Goal: Check status: Check status

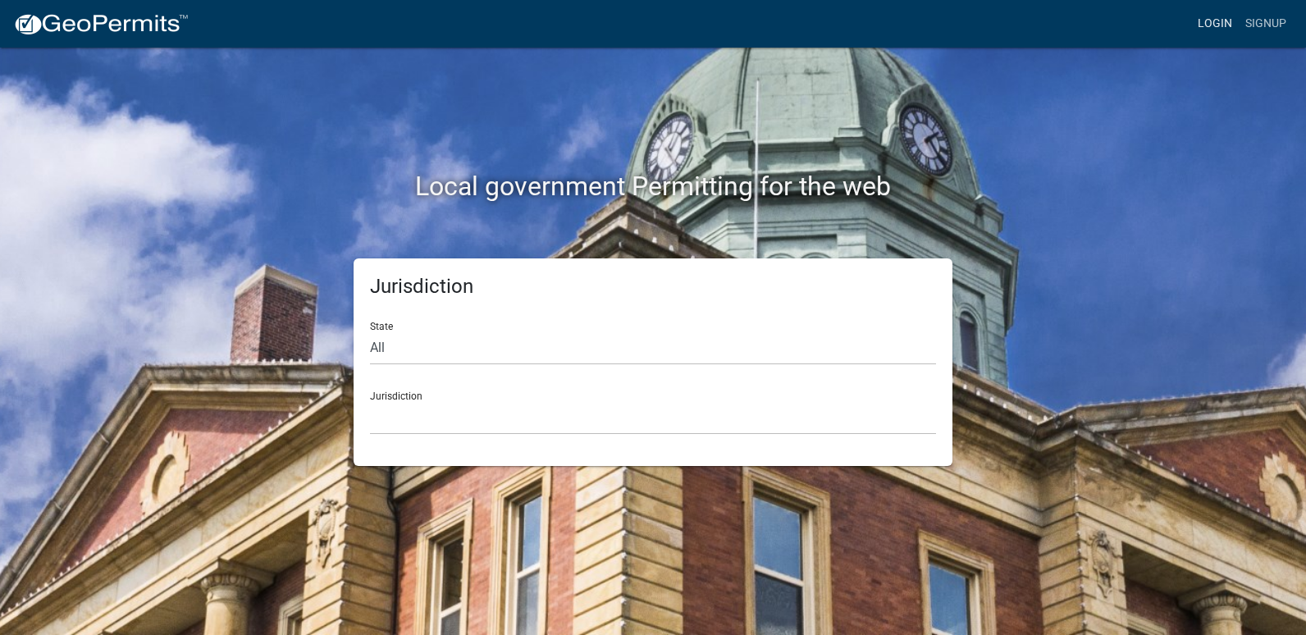
click at [1223, 22] on link "Login" at bounding box center [1215, 23] width 48 height 31
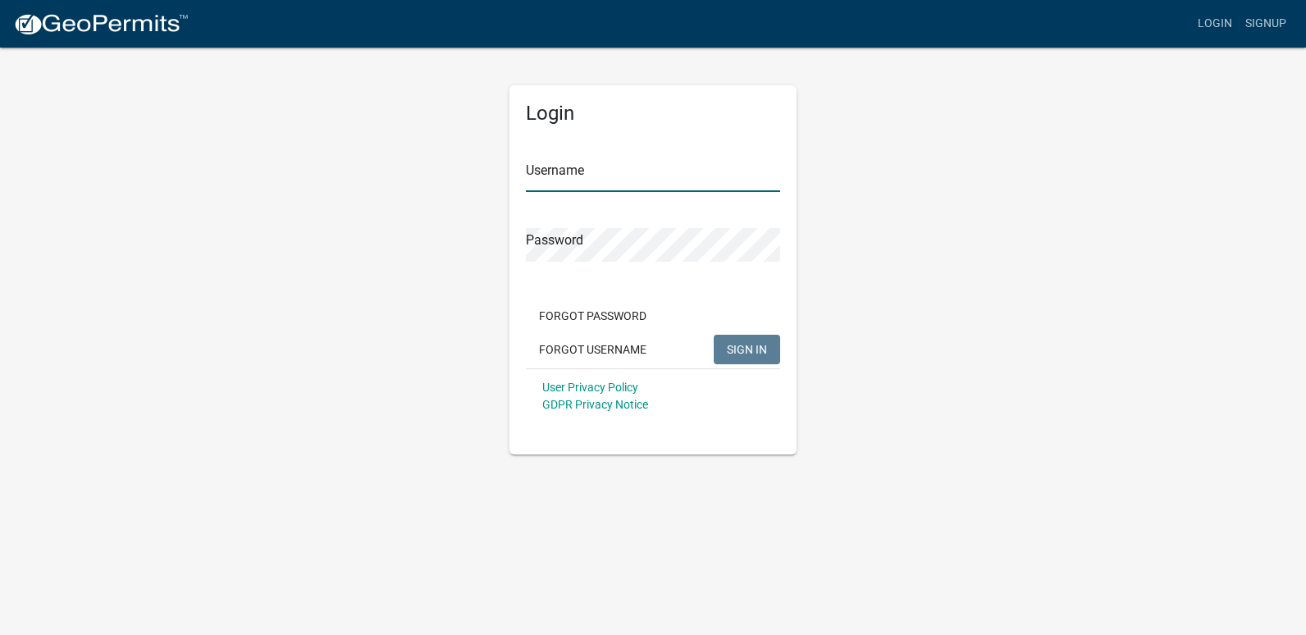
type input "ricktryon"
click at [755, 352] on span "SIGN IN" at bounding box center [747, 348] width 40 height 13
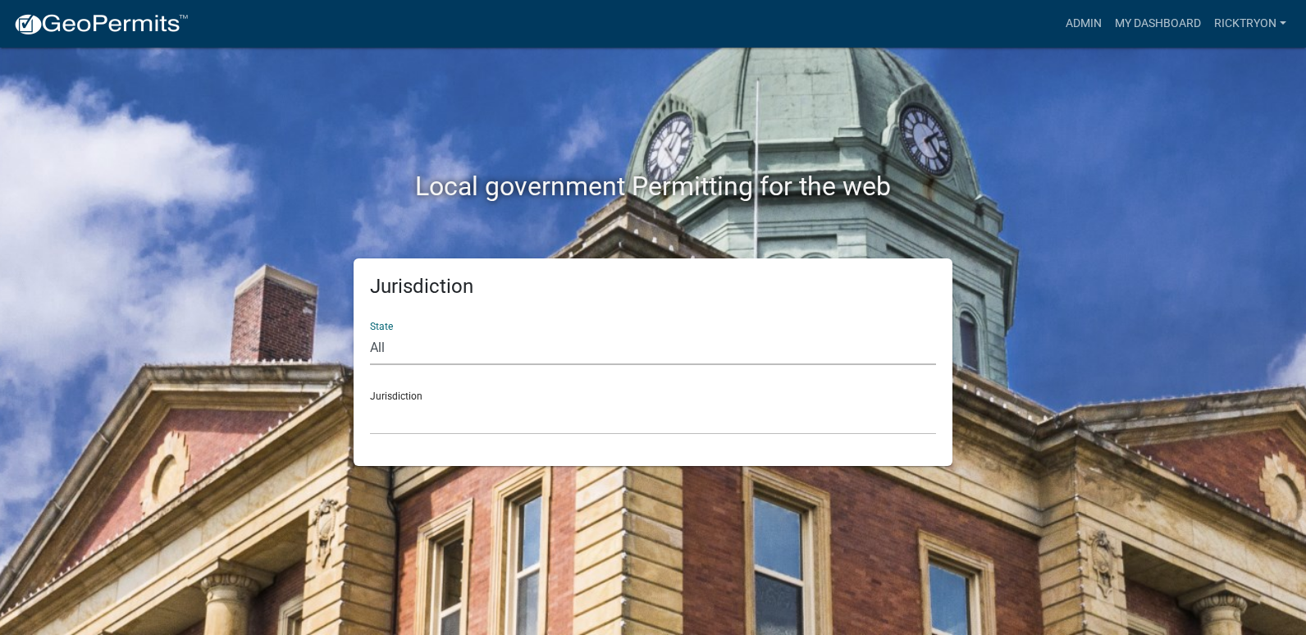
click at [466, 356] on select "All [US_STATE] [US_STATE] [US_STATE] [US_STATE] [US_STATE] [US_STATE] [US_STATE…" at bounding box center [653, 348] width 566 height 34
select select "[US_STATE]"
click at [370, 331] on select "All [US_STATE] [US_STATE] [US_STATE] [US_STATE] [US_STATE] [US_STATE] [US_STATE…" at bounding box center [653, 348] width 566 height 34
click at [448, 402] on select "City of [GEOGRAPHIC_DATA], [US_STATE] City of [GEOGRAPHIC_DATA], [US_STATE] Cit…" at bounding box center [653, 418] width 566 height 34
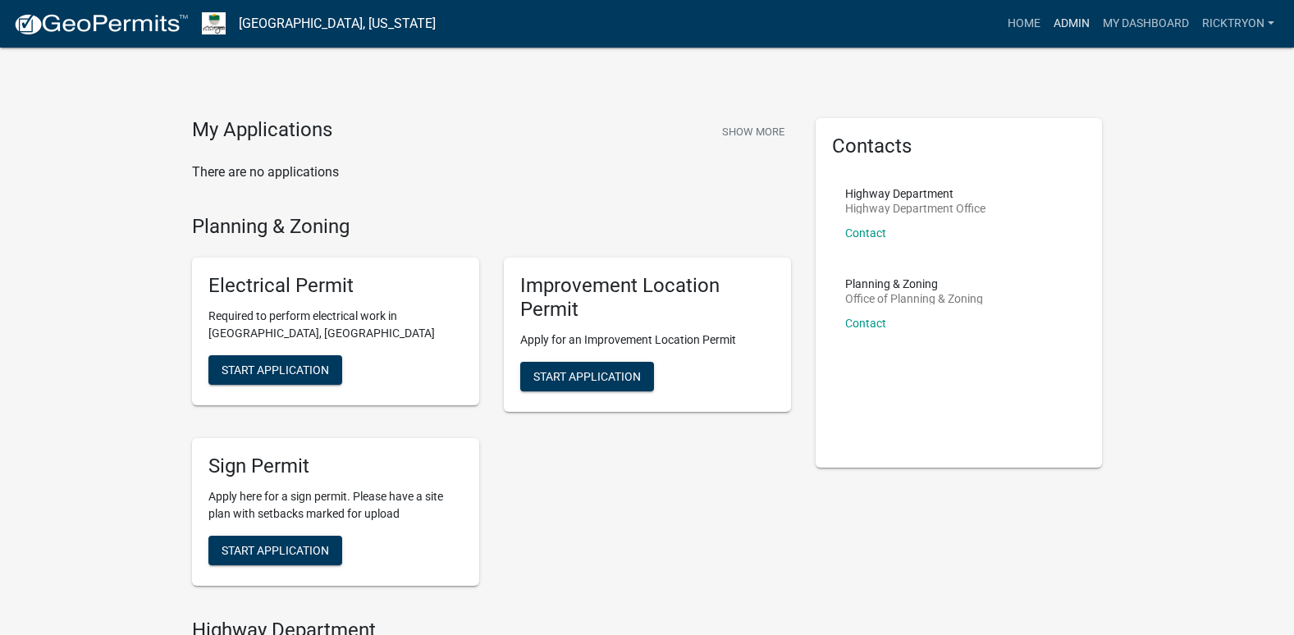
click at [1086, 24] on link "Admin" at bounding box center [1071, 23] width 49 height 31
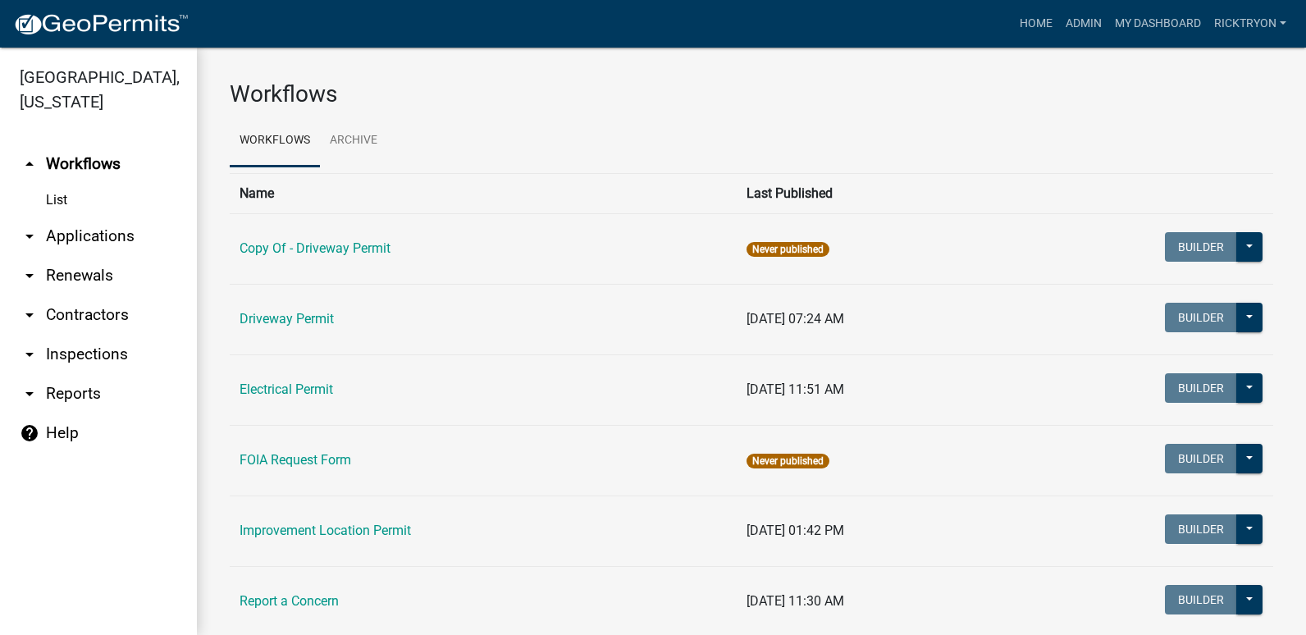
click at [103, 243] on link "arrow_drop_down Applications" at bounding box center [98, 236] width 197 height 39
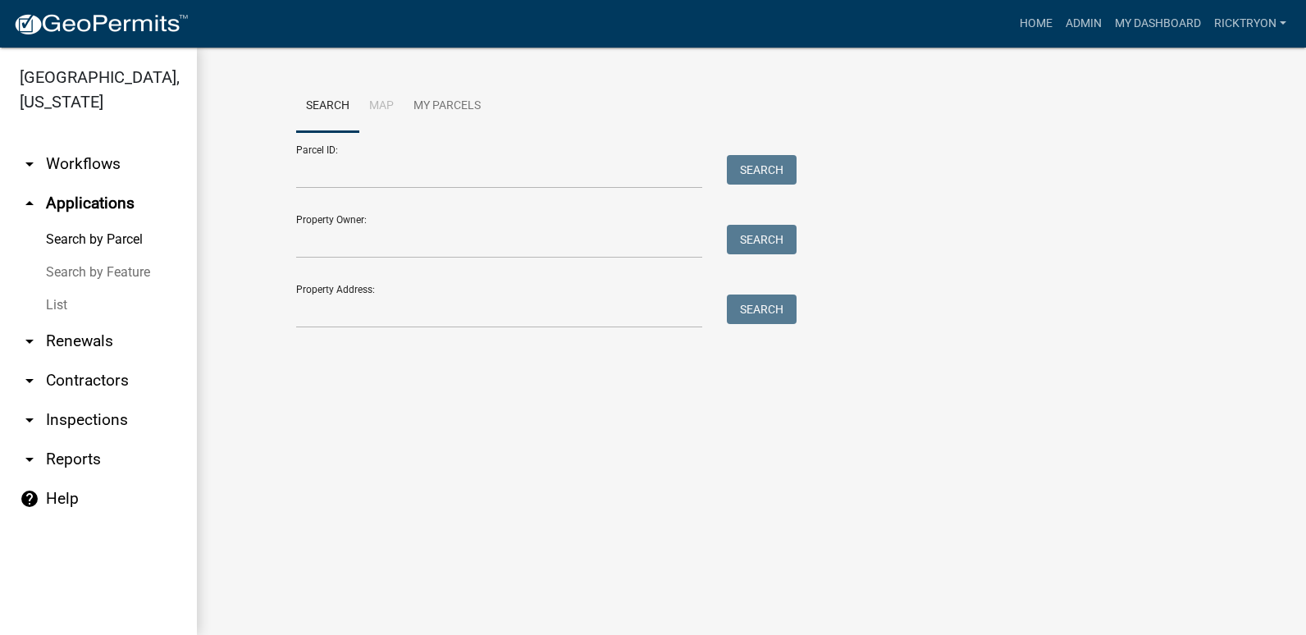
click at [68, 311] on link "List" at bounding box center [98, 305] width 197 height 33
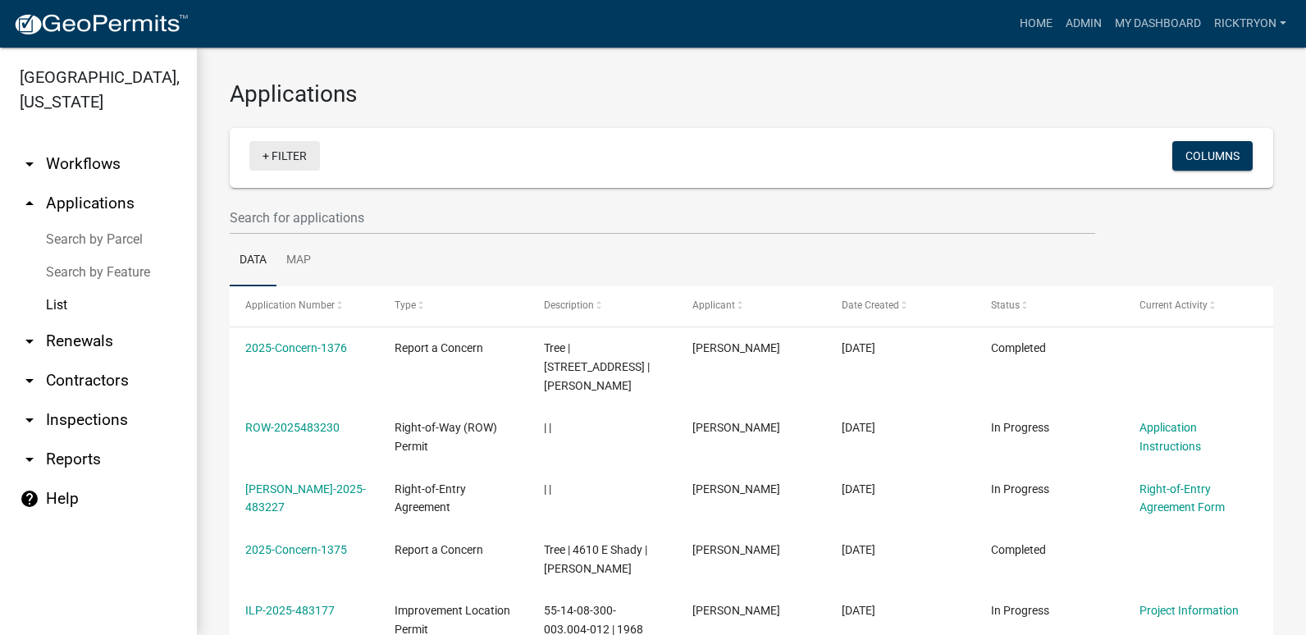
click at [281, 149] on link "+ Filter" at bounding box center [284, 156] width 71 height 30
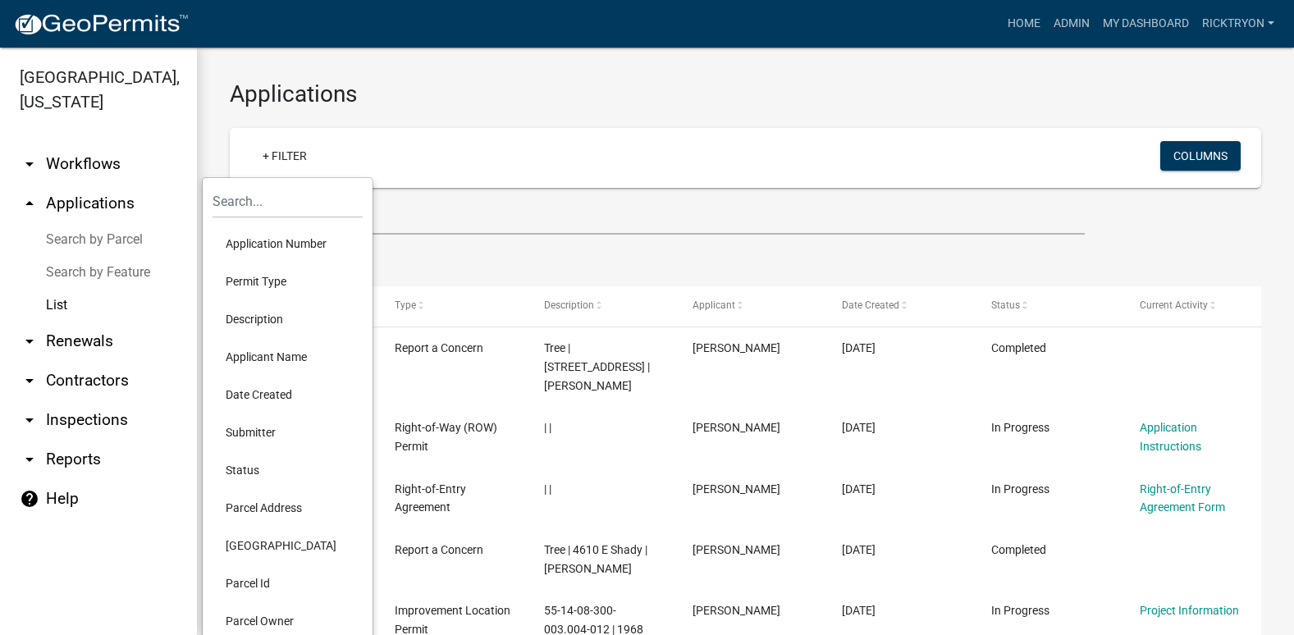
click at [284, 240] on li "Application Number" at bounding box center [288, 244] width 150 height 38
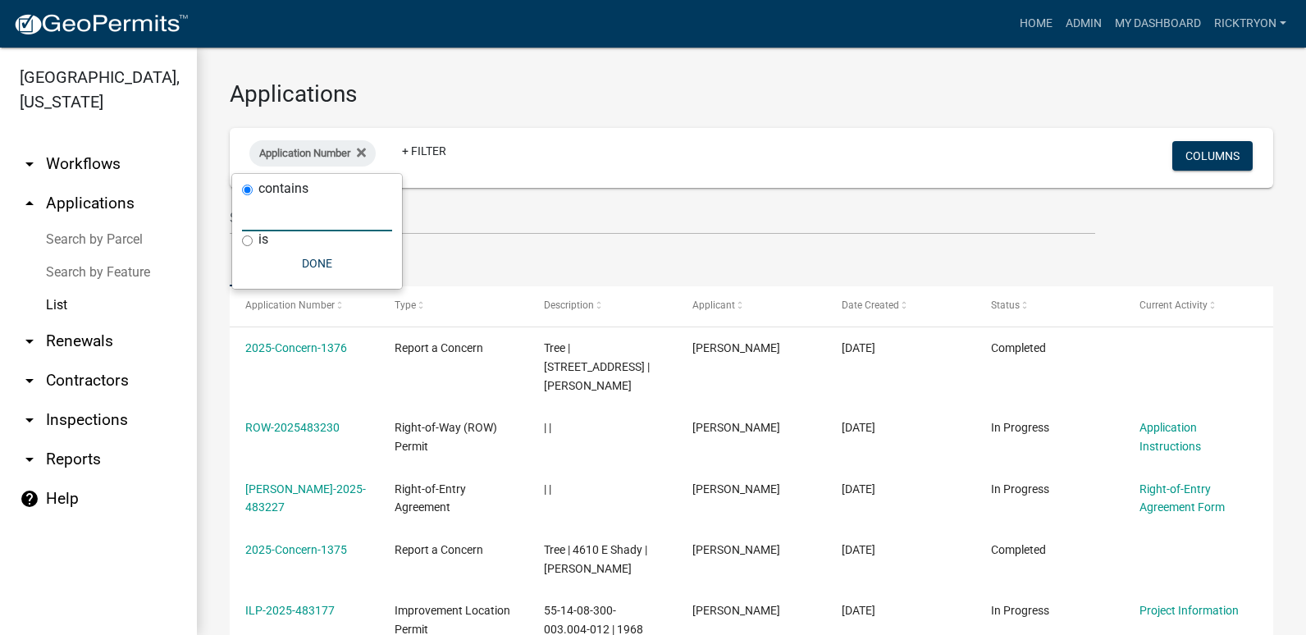
click at [299, 226] on input "text" at bounding box center [317, 215] width 150 height 34
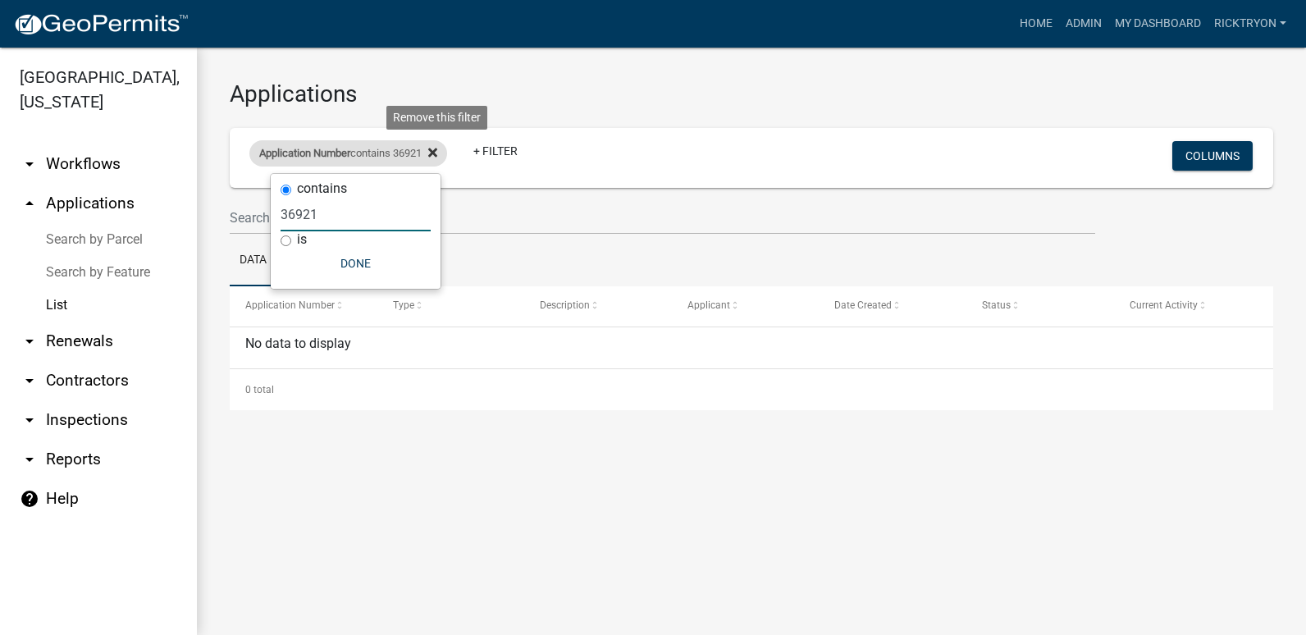
type input "36921"
click at [437, 149] on icon at bounding box center [432, 152] width 9 height 9
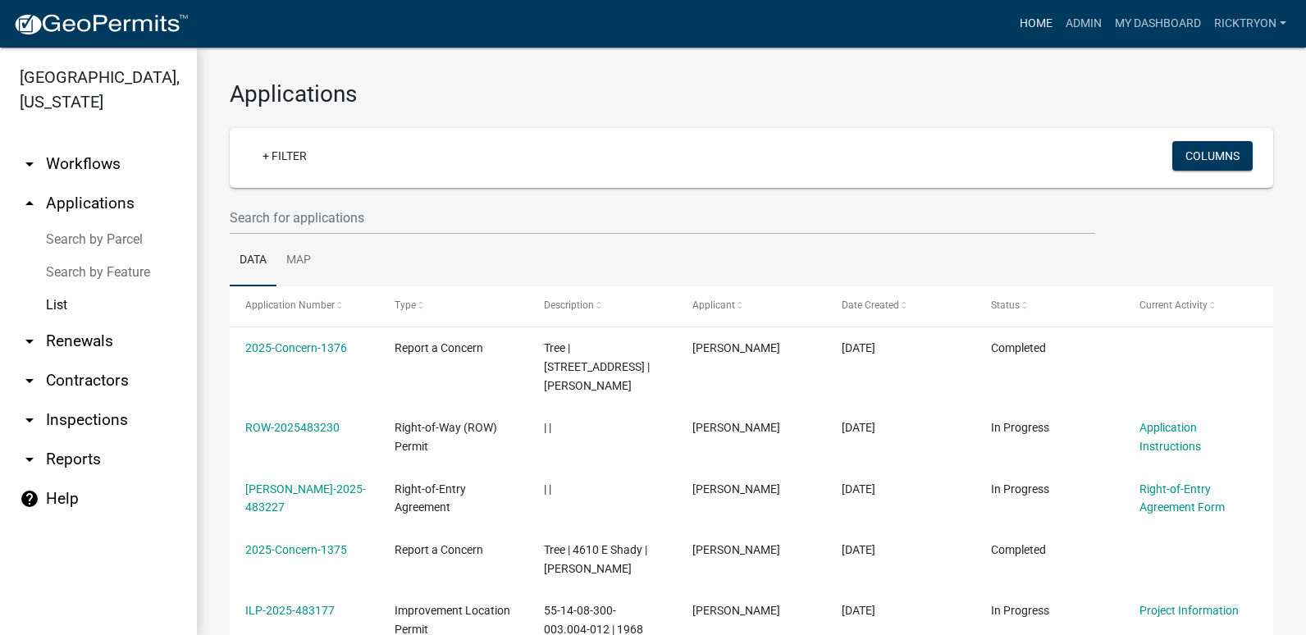
click at [1021, 27] on link "Home" at bounding box center [1036, 23] width 46 height 31
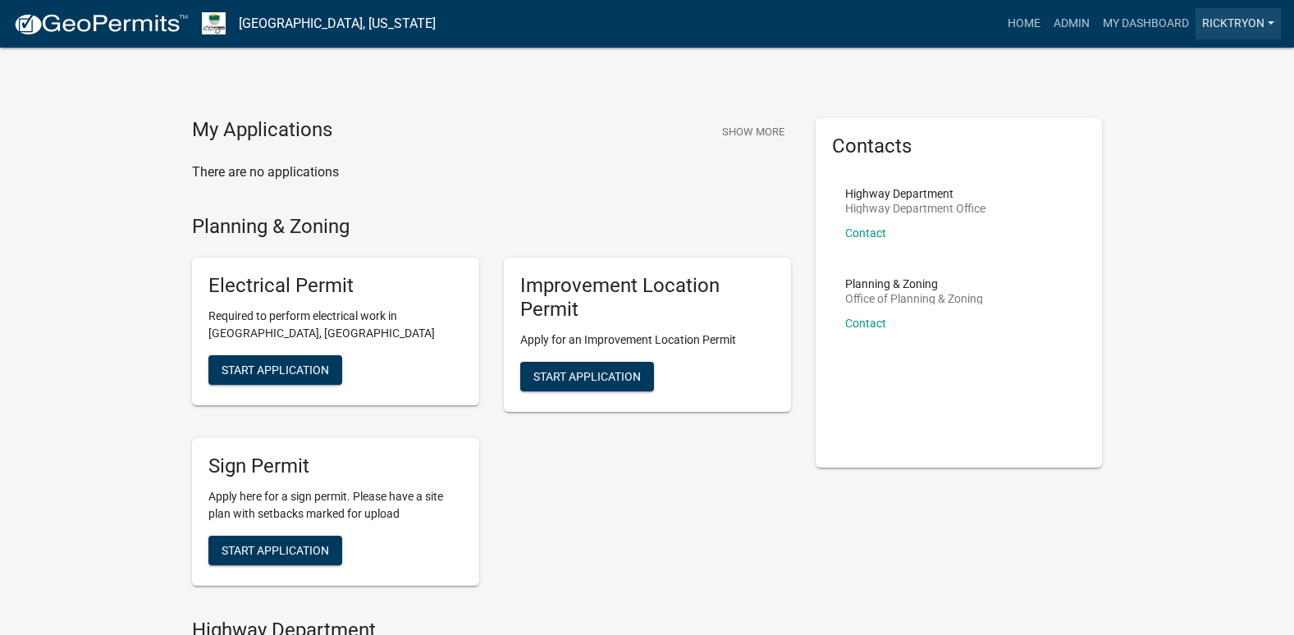
click at [1244, 22] on link "ricktryon" at bounding box center [1238, 23] width 85 height 31
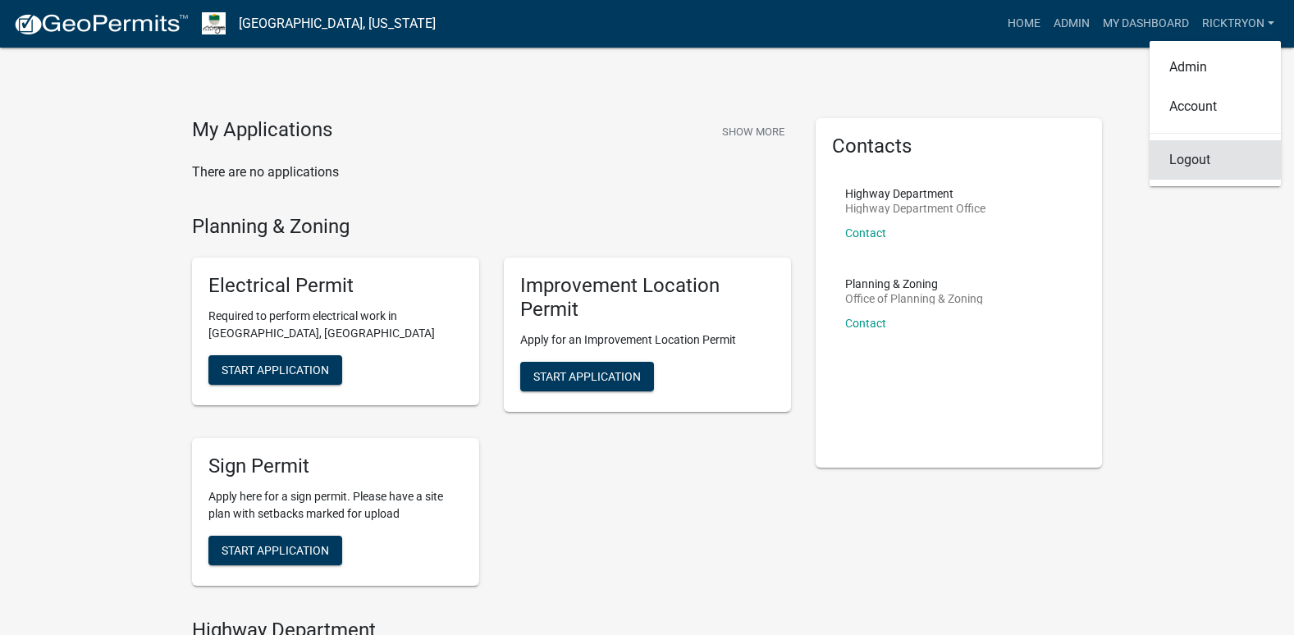
click at [1179, 155] on link "Logout" at bounding box center [1215, 159] width 131 height 39
